Goal: Communication & Community: Answer question/provide support

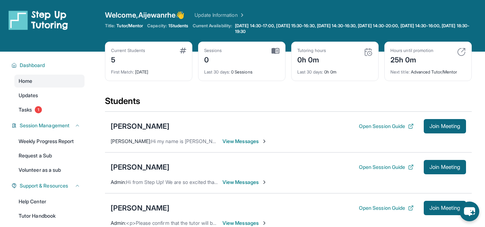
scroll to position [52, 0]
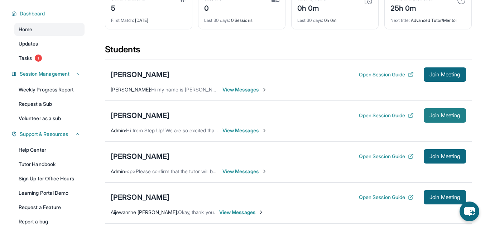
click at [444, 116] on span "Join Meeting" at bounding box center [444, 115] width 31 height 4
click at [451, 113] on span "Join Meeting" at bounding box center [444, 115] width 31 height 4
click at [449, 114] on span "Join Meeting" at bounding box center [444, 115] width 31 height 4
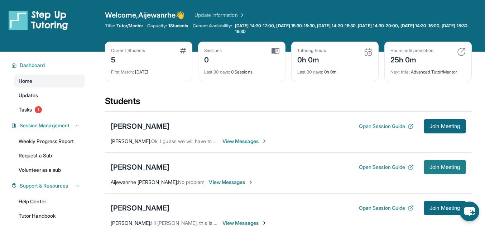
click at [441, 163] on button "Join Meeting" at bounding box center [445, 167] width 42 height 14
click at [149, 164] on div "[PERSON_NAME]" at bounding box center [140, 167] width 59 height 10
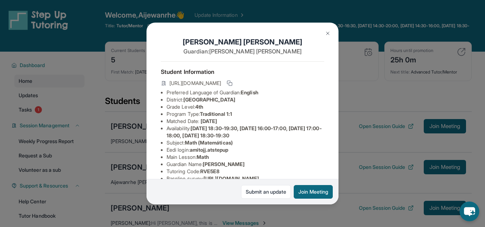
click at [326, 34] on img at bounding box center [328, 33] width 6 height 6
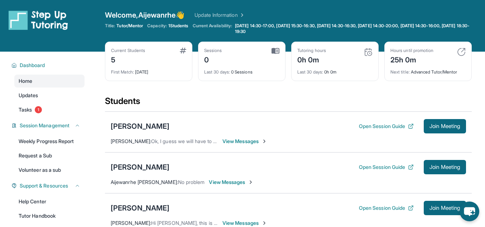
drag, startPoint x: 361, startPoint y: 126, endPoint x: 326, endPoint y: 102, distance: 41.9
click at [326, 102] on div "Students" at bounding box center [288, 103] width 367 height 16
drag, startPoint x: 374, startPoint y: 167, endPoint x: 389, endPoint y: 167, distance: 14.3
click at [389, 167] on button "Open Session Guide" at bounding box center [386, 166] width 55 height 7
